Goal: Transaction & Acquisition: Subscribe to service/newsletter

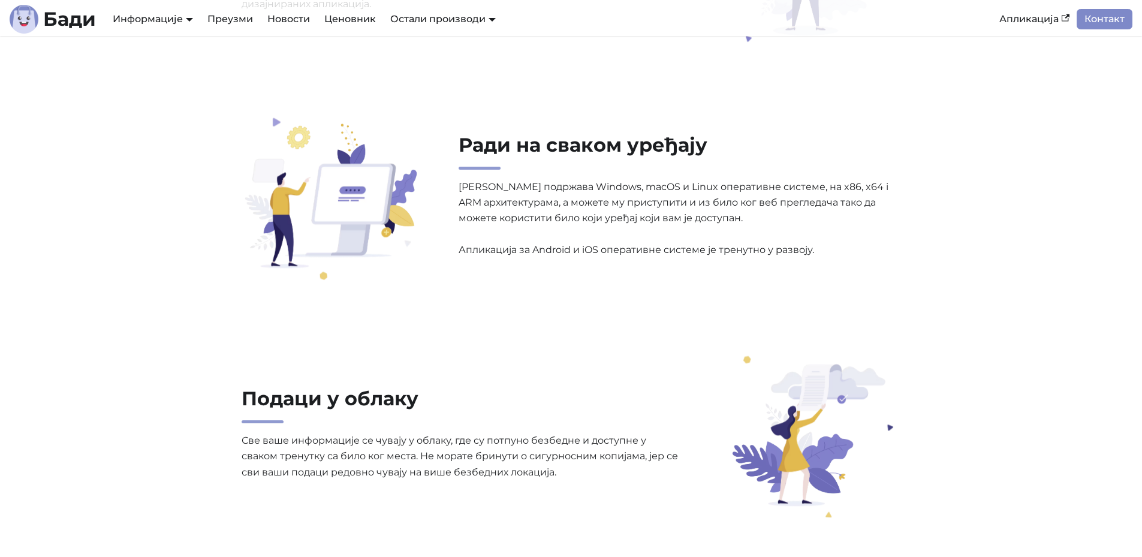
scroll to position [1199, 0]
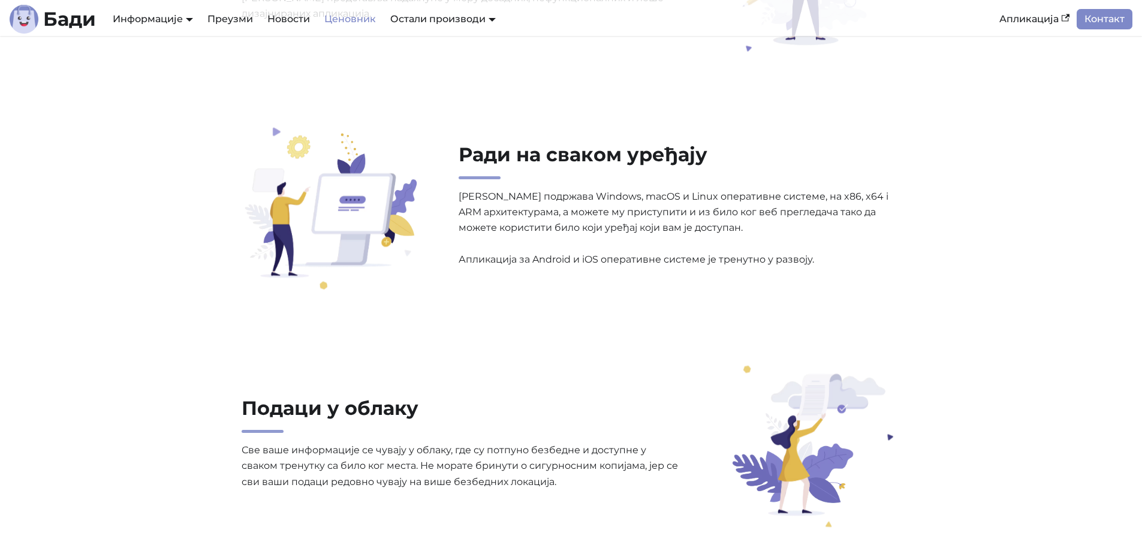
click at [348, 19] on link "Ценовник" at bounding box center [350, 19] width 66 height 20
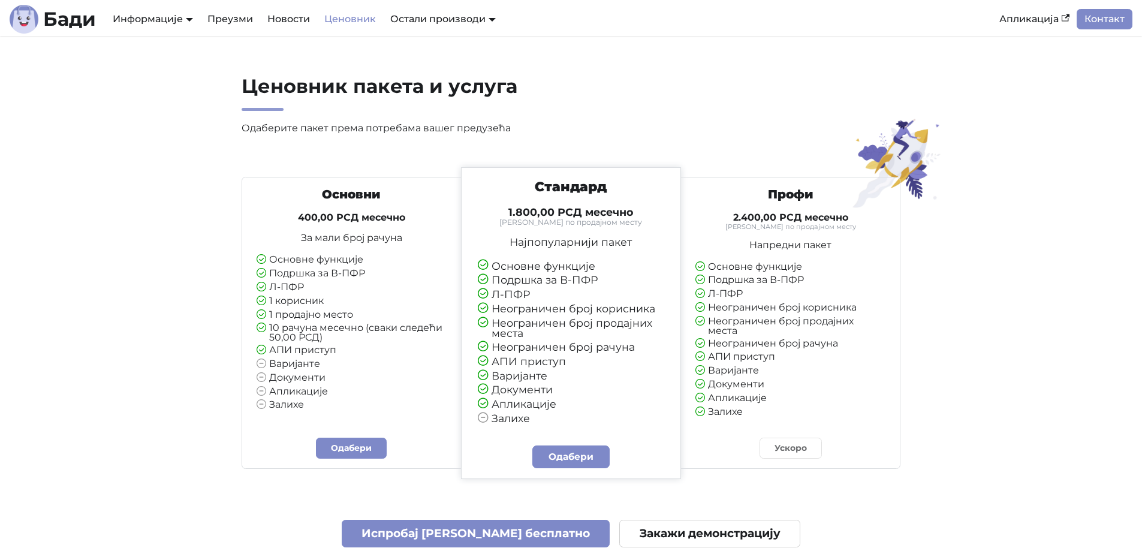
drag, startPoint x: 545, startPoint y: 126, endPoint x: 534, endPoint y: 22, distance: 105.5
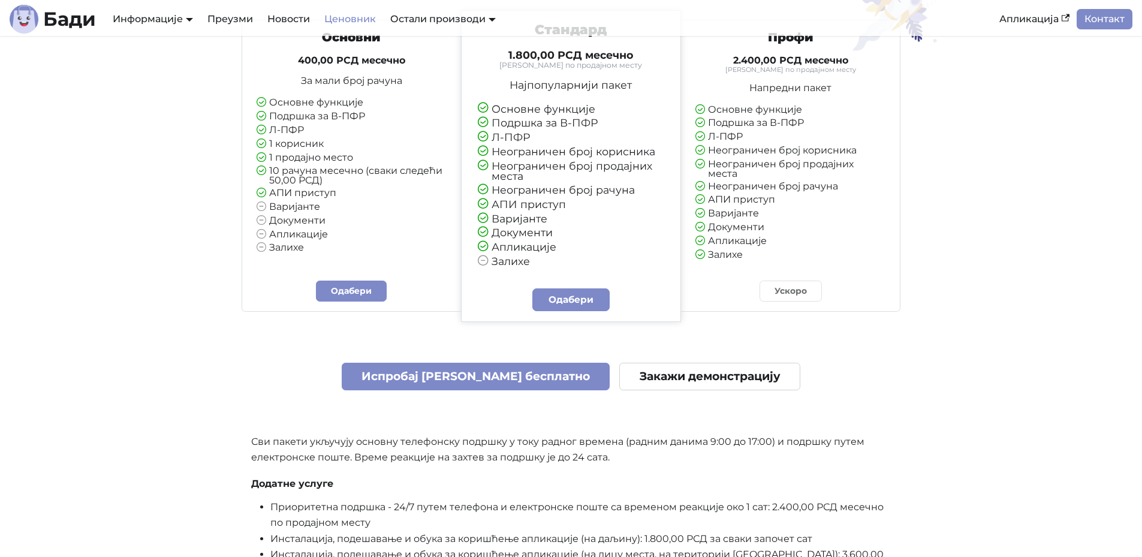
scroll to position [180, 0]
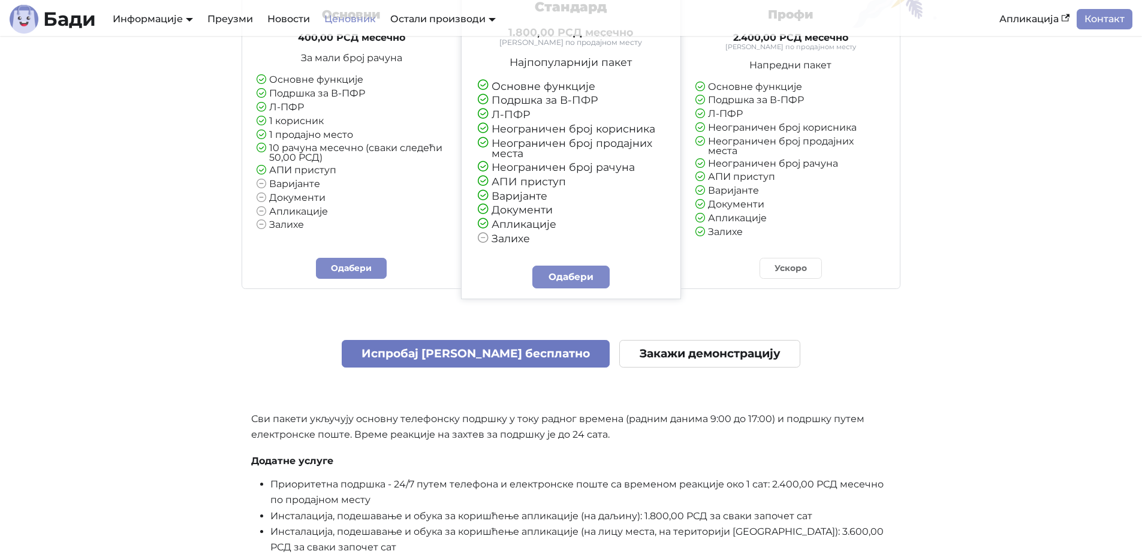
click at [524, 356] on link "Испробај [PERSON_NAME] бесплатно" at bounding box center [476, 354] width 268 height 28
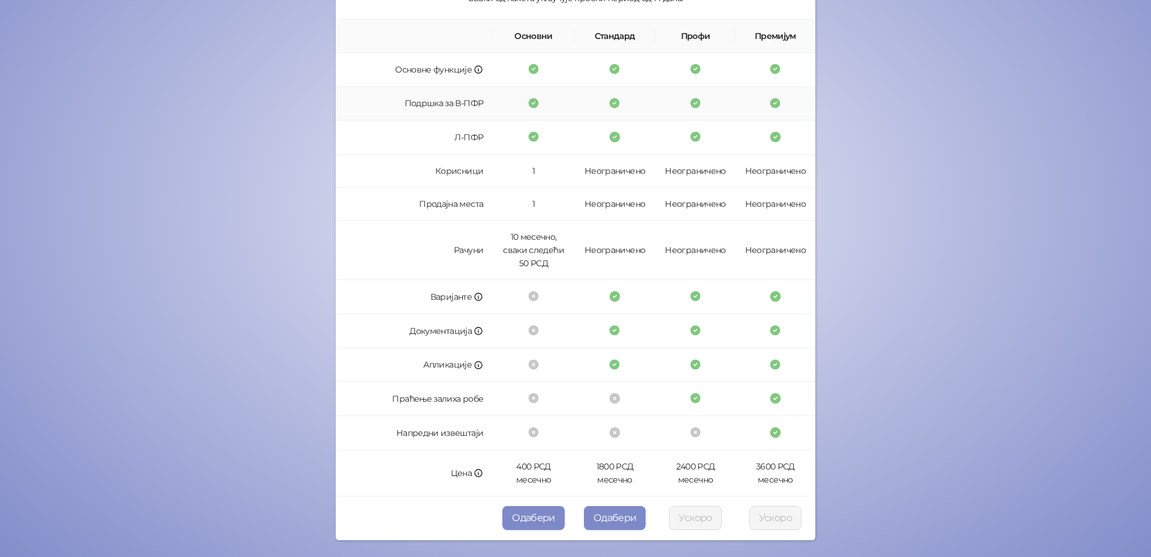
scroll to position [165, 0]
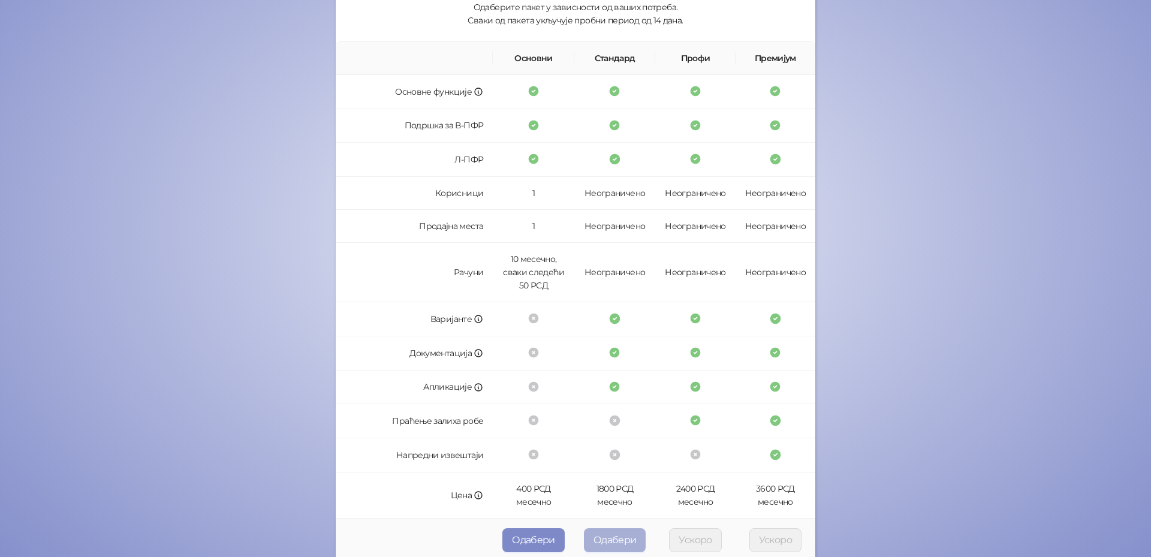
click at [605, 536] on button "Одабери" at bounding box center [615, 540] width 62 height 24
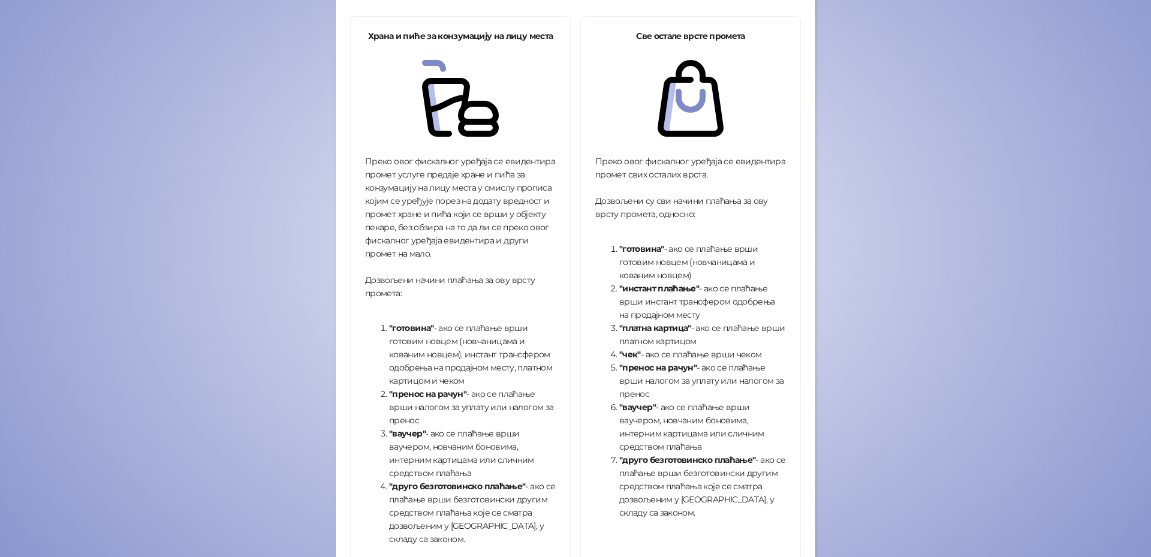
scroll to position [240, 0]
